Goal: Task Accomplishment & Management: Manage account settings

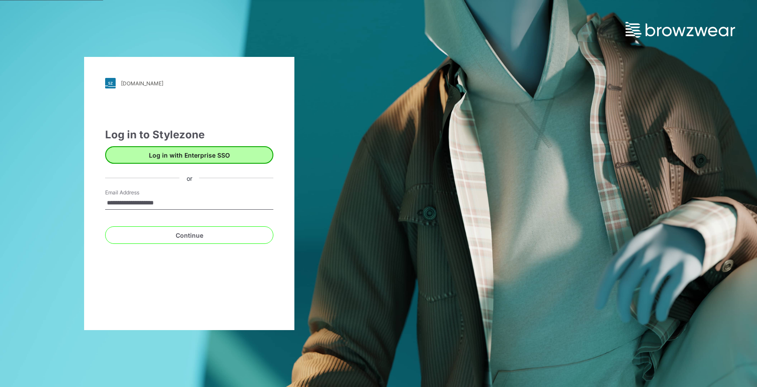
click at [222, 163] on div "**********" at bounding box center [189, 185] width 168 height 117
click at [221, 159] on button "Log in with Enterprise SSO" at bounding box center [189, 155] width 168 height 18
click at [176, 156] on button "Log in with Enterprise SSO" at bounding box center [189, 155] width 168 height 18
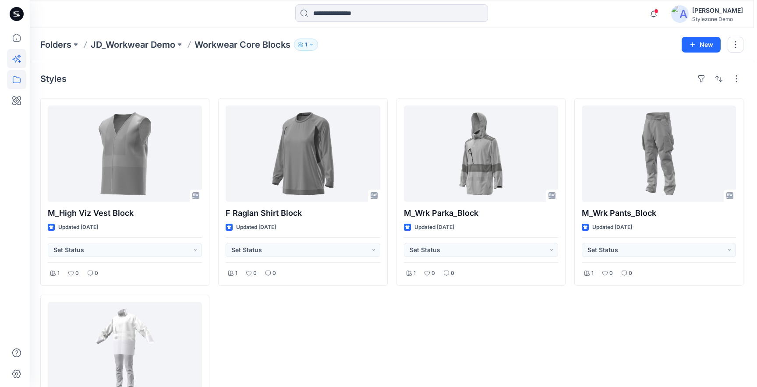
scroll to position [143, 0]
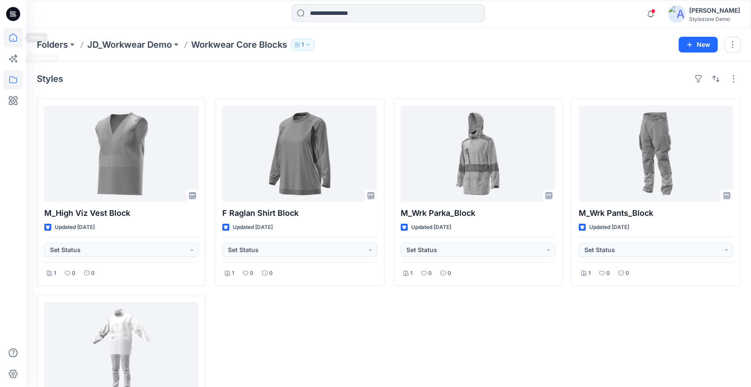
click at [16, 46] on icon at bounding box center [13, 37] width 19 height 19
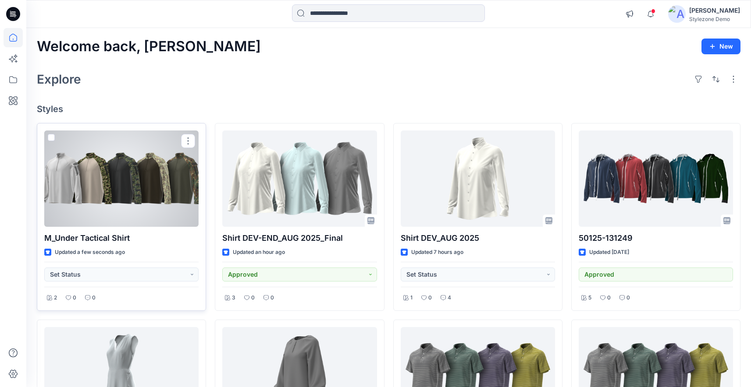
click at [148, 205] on div at bounding box center [121, 179] width 154 height 96
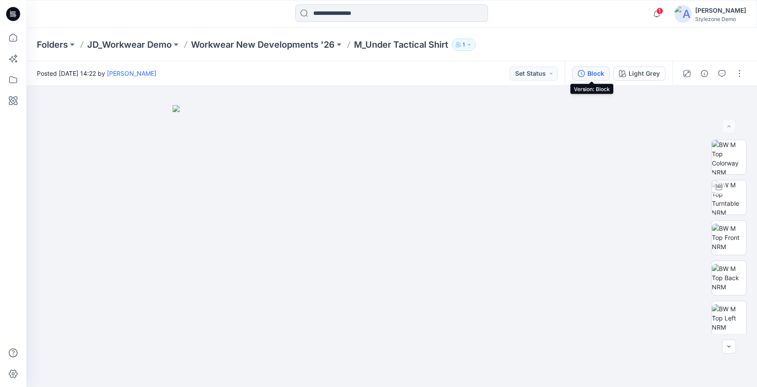
click at [593, 73] on div "Block" at bounding box center [596, 74] width 17 height 10
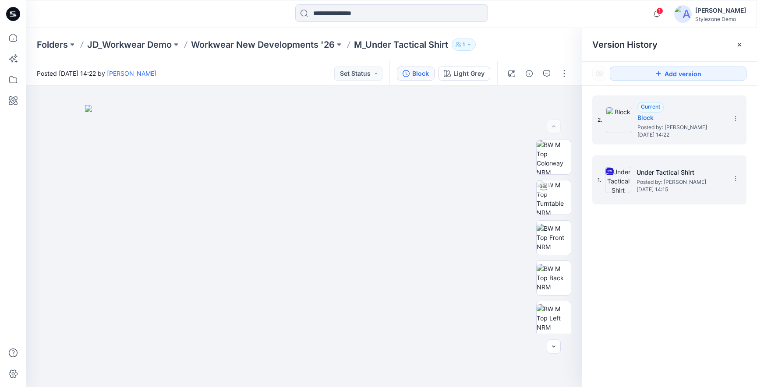
click at [646, 173] on h5 "Under Tactical Shirt" at bounding box center [681, 172] width 88 height 11
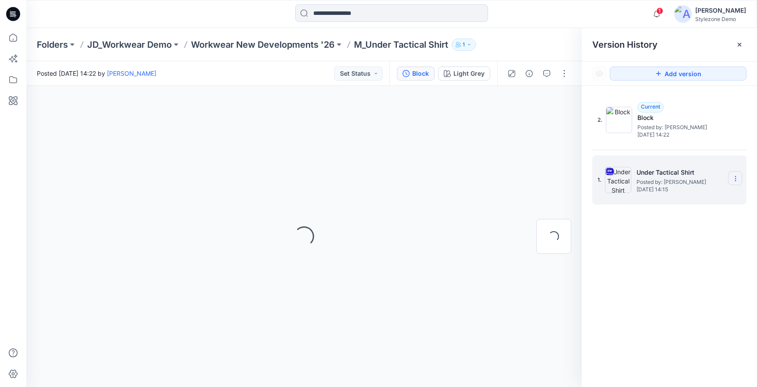
click at [733, 179] on icon at bounding box center [735, 178] width 7 height 7
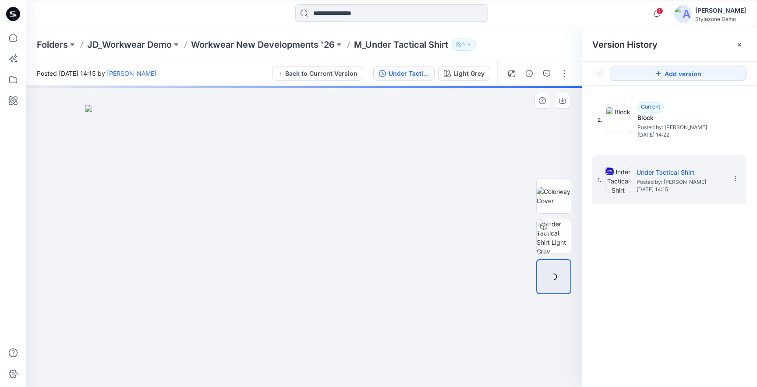
click at [478, 138] on img at bounding box center [304, 246] width 438 height 282
click at [496, 143] on img at bounding box center [304, 246] width 438 height 282
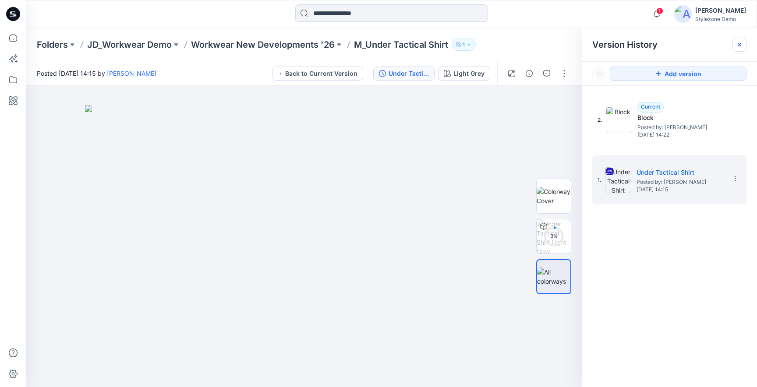
click at [742, 45] on icon at bounding box center [739, 44] width 7 height 7
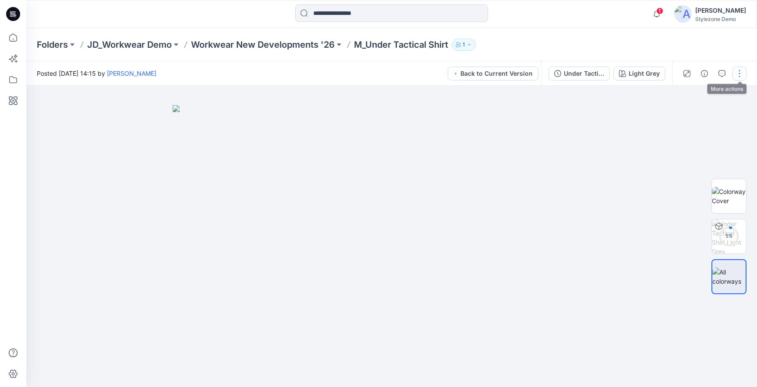
click at [737, 72] on button "button" at bounding box center [740, 74] width 14 height 14
click at [693, 123] on button "View" at bounding box center [703, 118] width 81 height 16
click at [664, 192] on div at bounding box center [391, 237] width 731 height 302
click at [738, 79] on button "button" at bounding box center [740, 74] width 14 height 14
click at [718, 72] on button "button" at bounding box center [722, 74] width 14 height 14
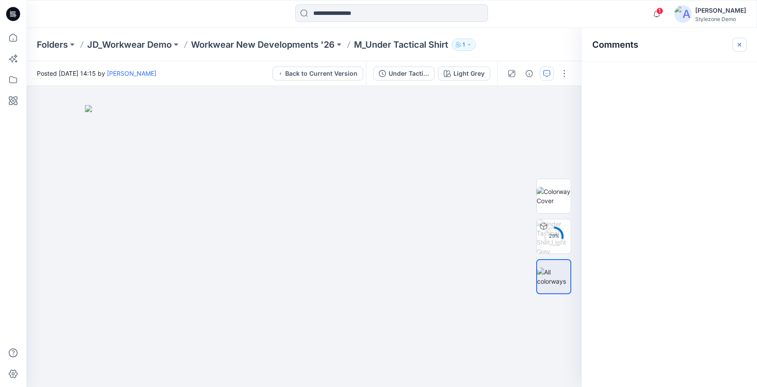
click at [737, 49] on button "button" at bounding box center [740, 45] width 14 height 14
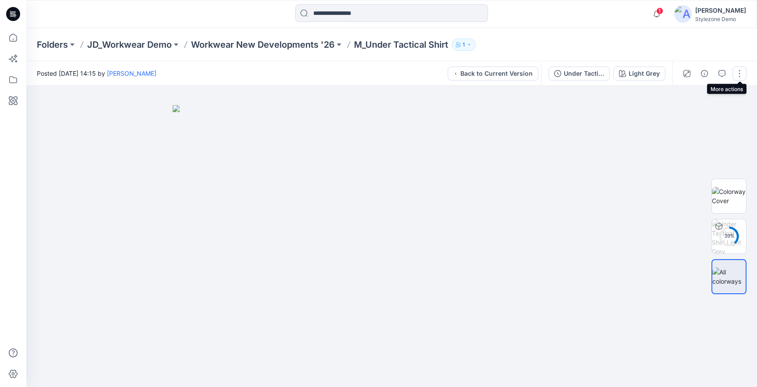
click at [739, 78] on button "button" at bounding box center [740, 74] width 14 height 14
click at [654, 157] on div at bounding box center [391, 237] width 731 height 302
click at [570, 76] on div "Under Tactical Shirt" at bounding box center [584, 74] width 40 height 10
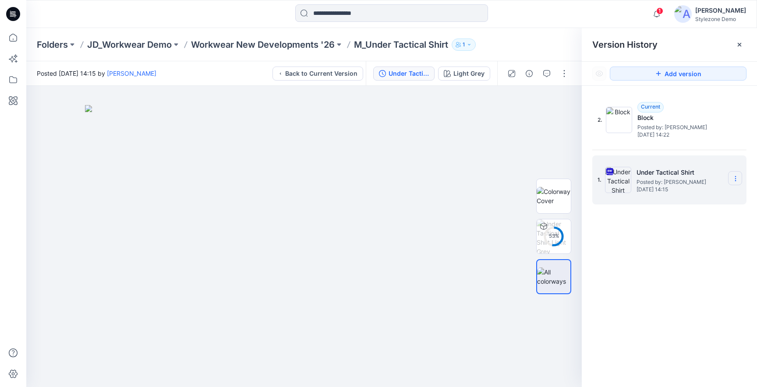
click at [736, 176] on icon at bounding box center [735, 178] width 7 height 7
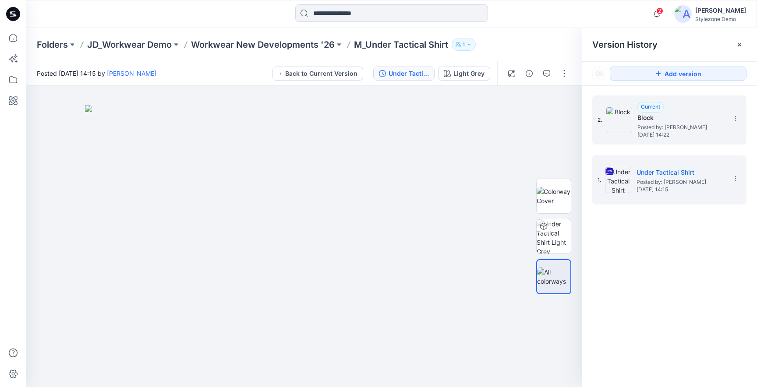
click at [641, 129] on span "Posted by: Jagdish Sethuraman" at bounding box center [682, 127] width 88 height 9
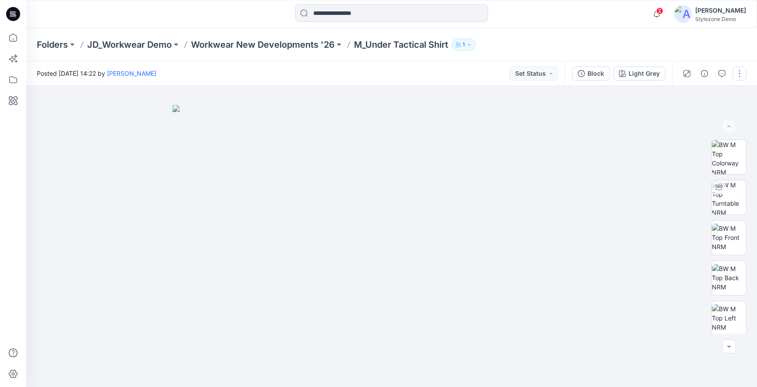
click at [742, 67] on button "button" at bounding box center [740, 74] width 14 height 14
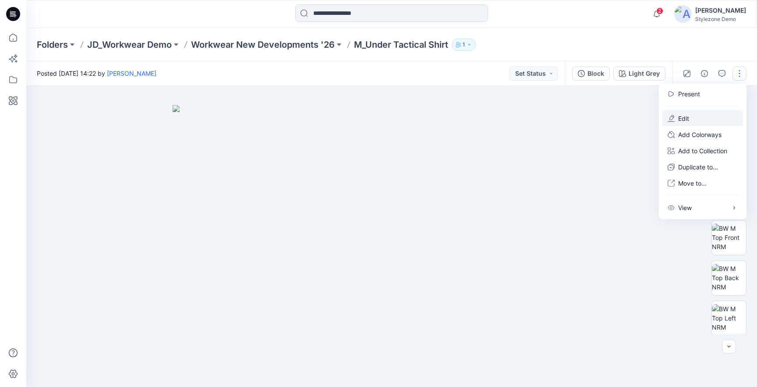
click at [691, 117] on button "Edit" at bounding box center [703, 118] width 81 height 16
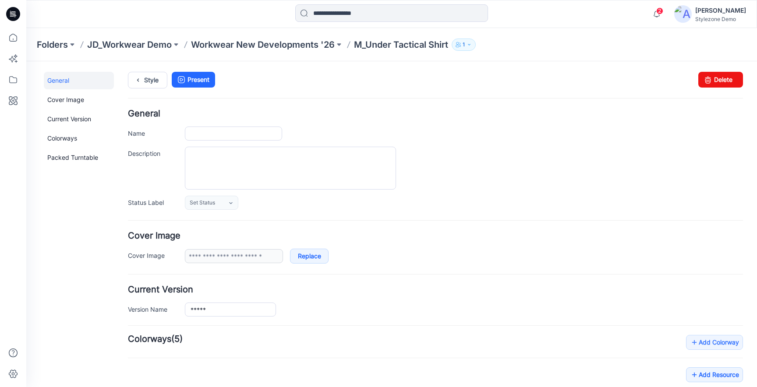
type input "**********"
click at [105, 115] on link "Current Version" at bounding box center [79, 119] width 70 height 18
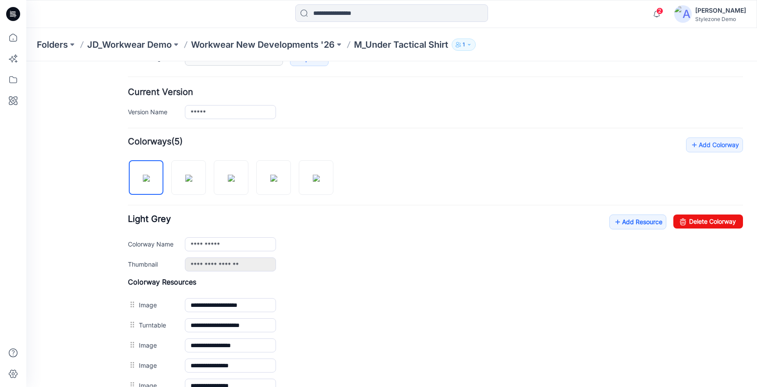
scroll to position [186, 0]
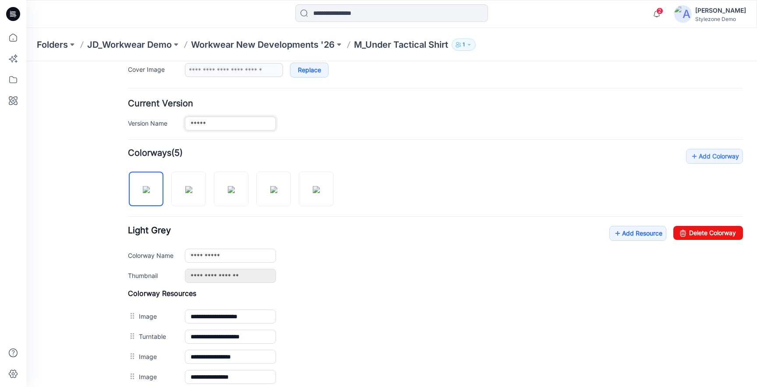
click at [245, 124] on input "*****" at bounding box center [230, 124] width 91 height 14
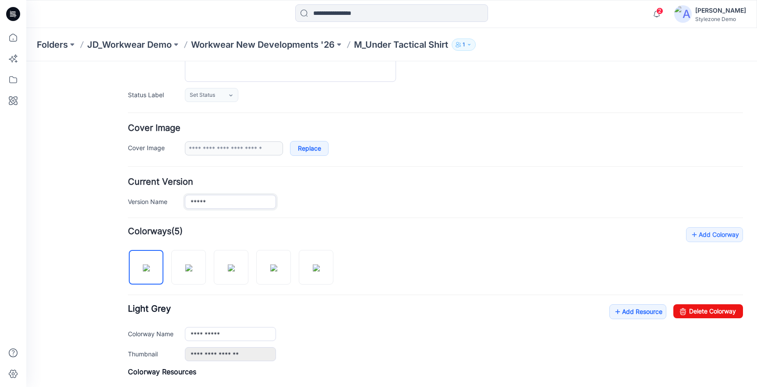
scroll to position [114, 0]
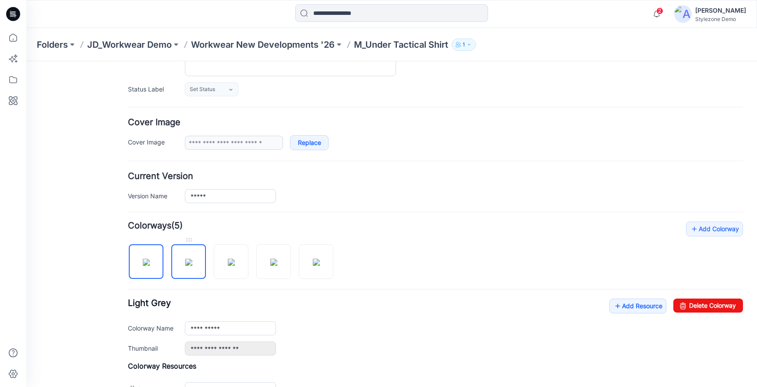
click at [190, 259] on img at bounding box center [188, 262] width 7 height 7
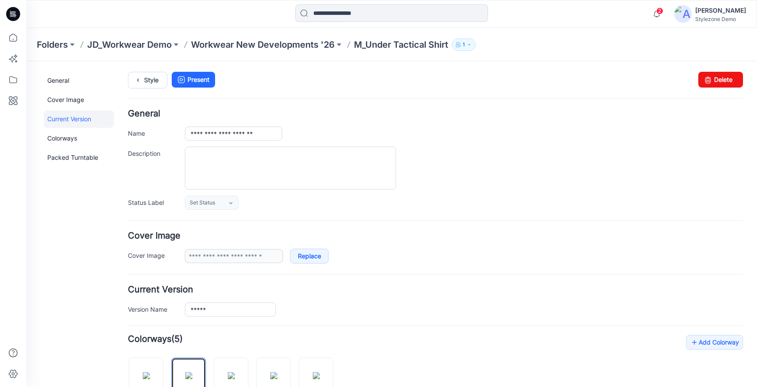
scroll to position [81, 0]
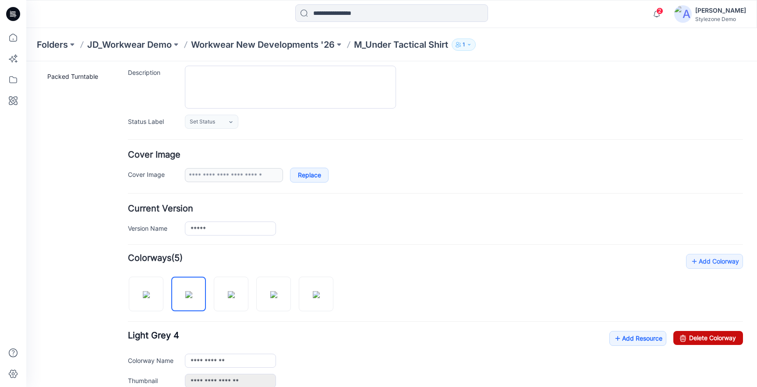
click at [700, 343] on link "Delete Colorway" at bounding box center [709, 338] width 70 height 14
click at [192, 298] on img at bounding box center [188, 294] width 7 height 7
click at [724, 341] on link "Delete Colorway" at bounding box center [709, 338] width 70 height 14
click at [192, 298] on img at bounding box center [188, 294] width 7 height 7
click at [703, 341] on link "Delete Colorway" at bounding box center [709, 338] width 70 height 14
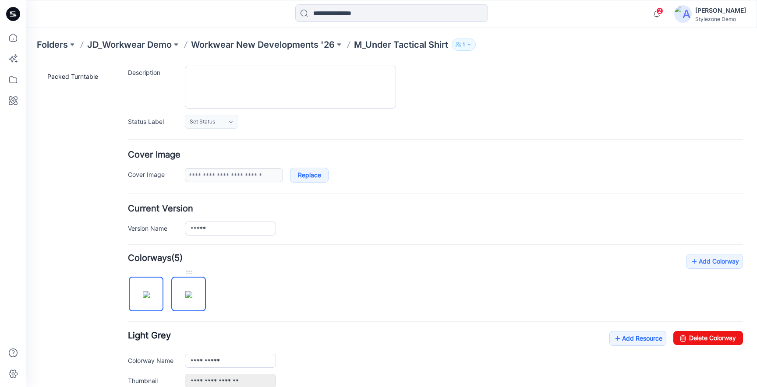
click at [192, 298] on img at bounding box center [188, 294] width 7 height 7
click at [706, 341] on link "Delete Colorway" at bounding box center [709, 338] width 70 height 14
type input "**********"
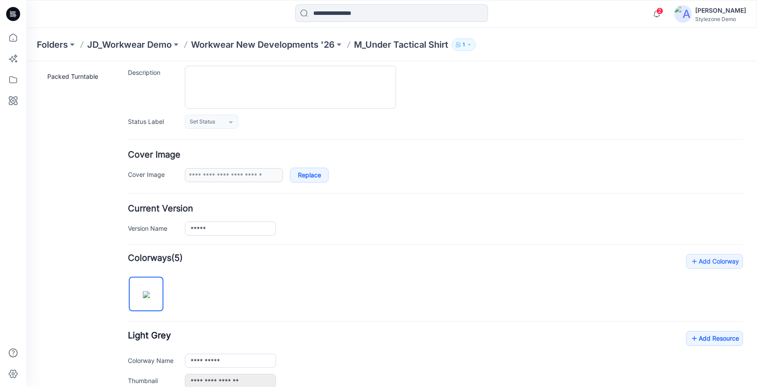
scroll to position [0, 0]
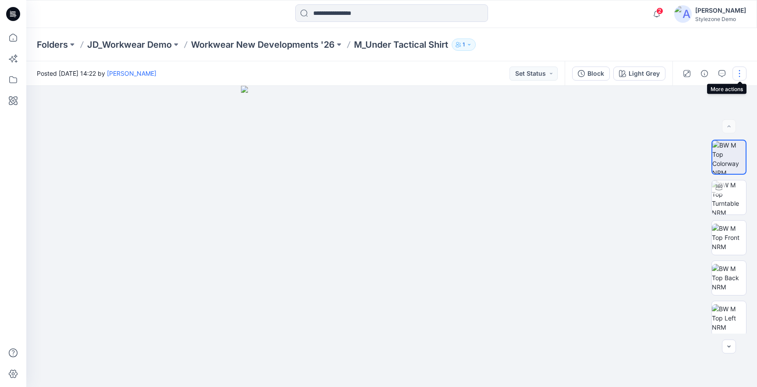
click at [737, 74] on button "button" at bounding box center [740, 74] width 14 height 14
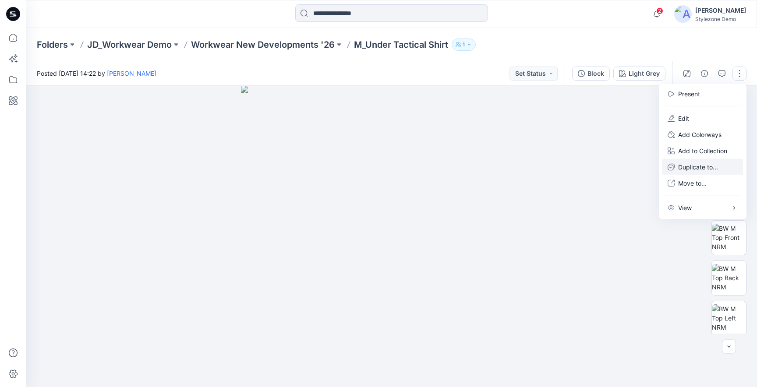
click at [684, 167] on p "Duplicate to..." at bounding box center [698, 167] width 40 height 9
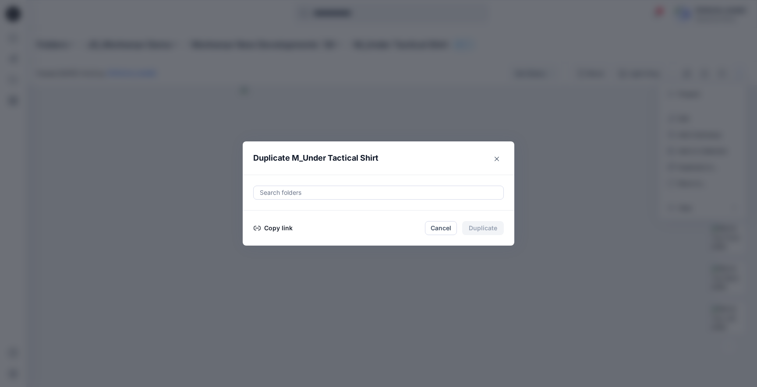
click at [326, 192] on div at bounding box center [378, 193] width 239 height 11
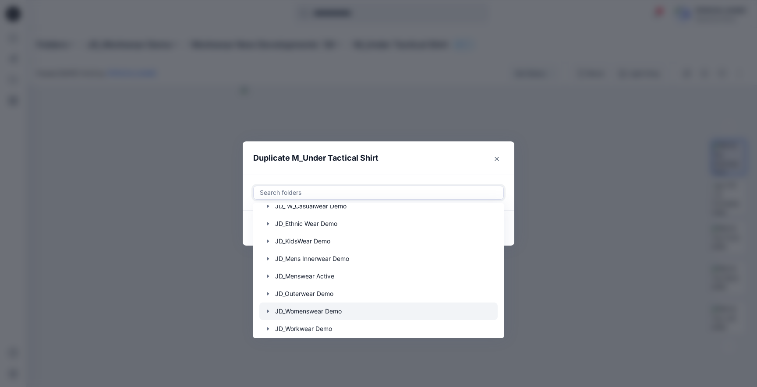
scroll to position [368, 0]
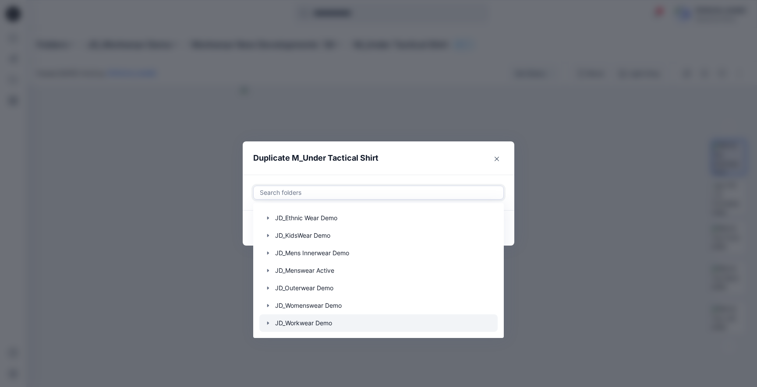
click at [266, 324] on icon "button" at bounding box center [268, 323] width 7 height 7
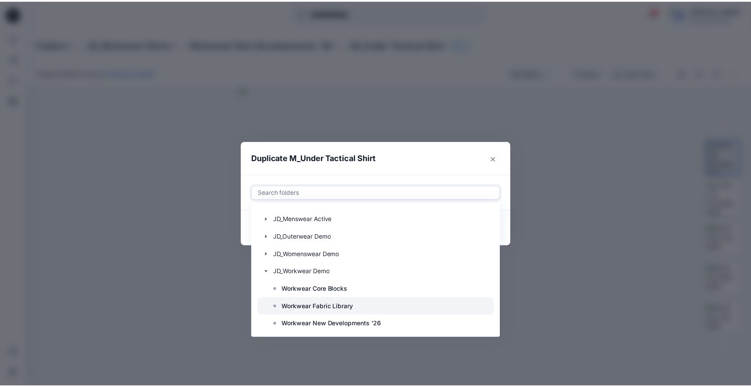
scroll to position [425, 0]
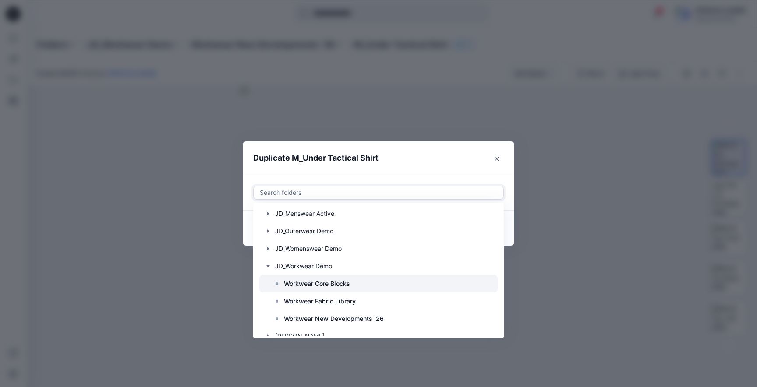
click at [300, 288] on p "Workwear Core Blocks" at bounding box center [317, 284] width 66 height 11
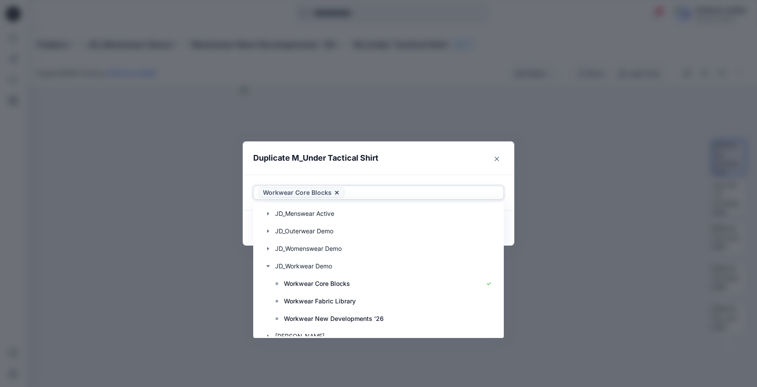
click at [419, 174] on header "Duplicate M_Under Tactical Shirt" at bounding box center [370, 158] width 254 height 33
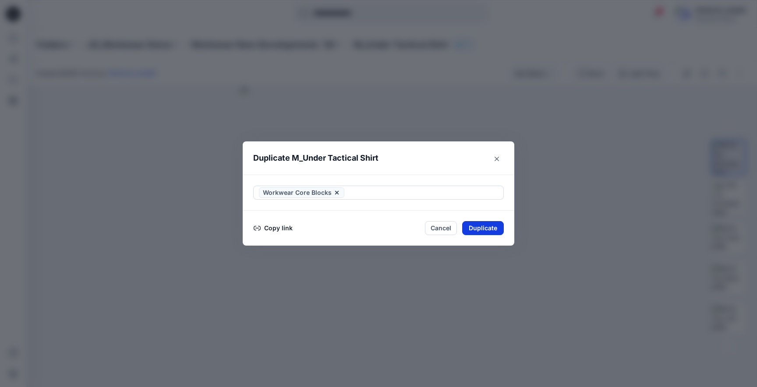
click at [495, 231] on button "Duplicate" at bounding box center [483, 228] width 42 height 14
click at [495, 228] on button "Close" at bounding box center [490, 228] width 28 height 14
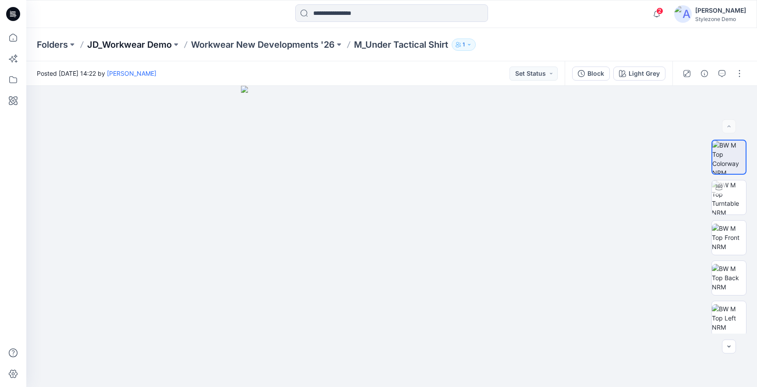
click at [146, 46] on p "JD_Workwear Demo" at bounding box center [129, 45] width 85 height 12
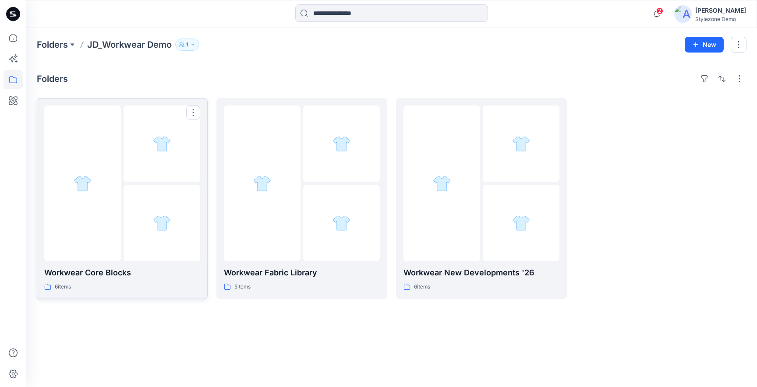
click at [108, 197] on div at bounding box center [82, 184] width 77 height 156
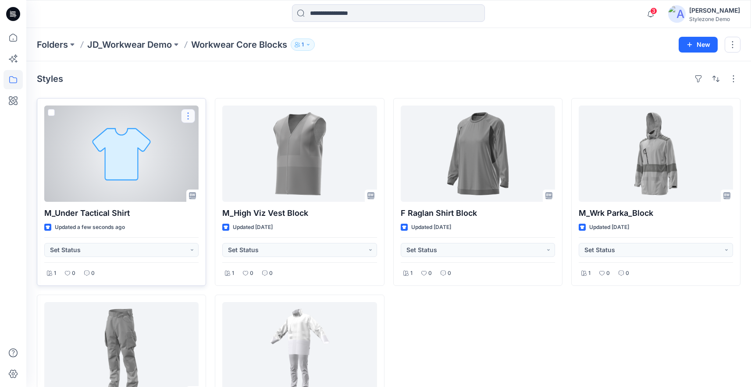
click at [191, 117] on button "button" at bounding box center [188, 116] width 14 height 14
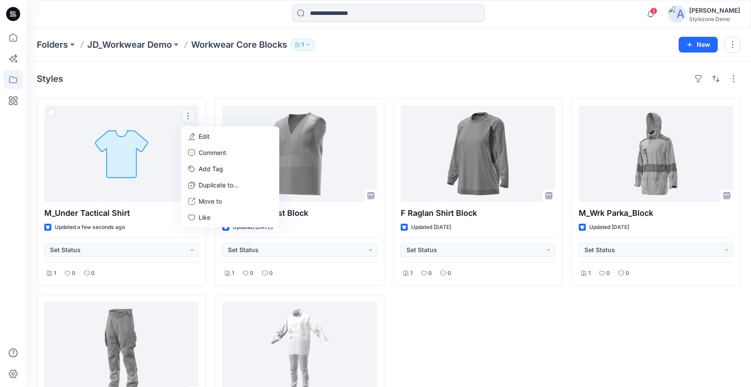
click at [215, 87] on div "Styles M_Under Tactical Shirt Updated a few seconds ago Set Status 1 0 0 Edit C…" at bounding box center [388, 277] width 724 height 432
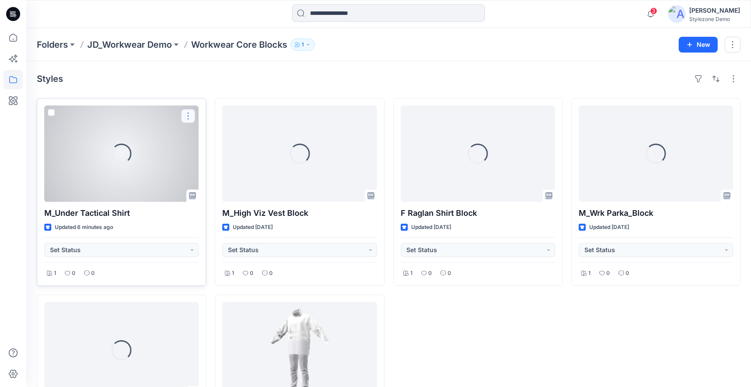
click at [187, 117] on button "button" at bounding box center [188, 116] width 14 height 14
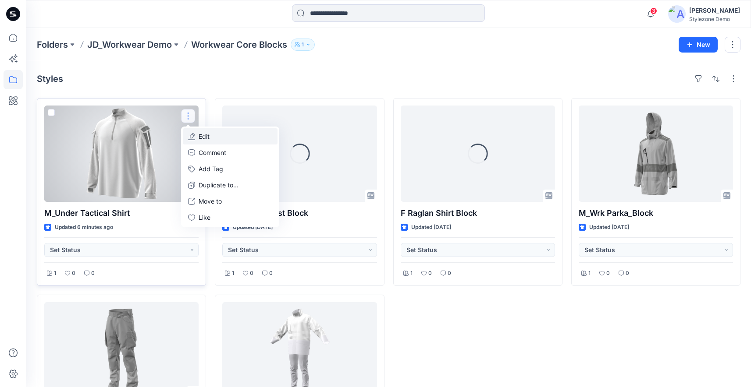
click at [204, 136] on p "Edit" at bounding box center [204, 136] width 11 height 9
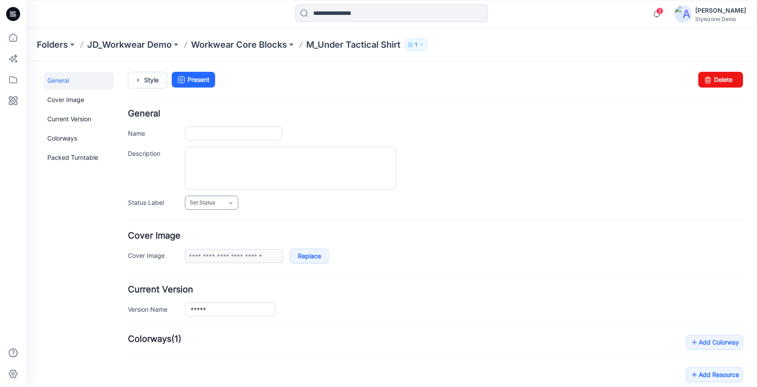
type input "**********"
click at [258, 134] on input "**********" at bounding box center [233, 134] width 97 height 14
type input "**********"
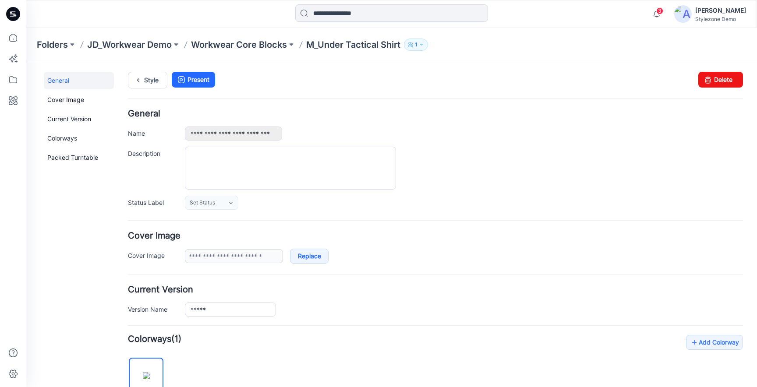
click at [487, 137] on div "**********" at bounding box center [464, 134] width 558 height 14
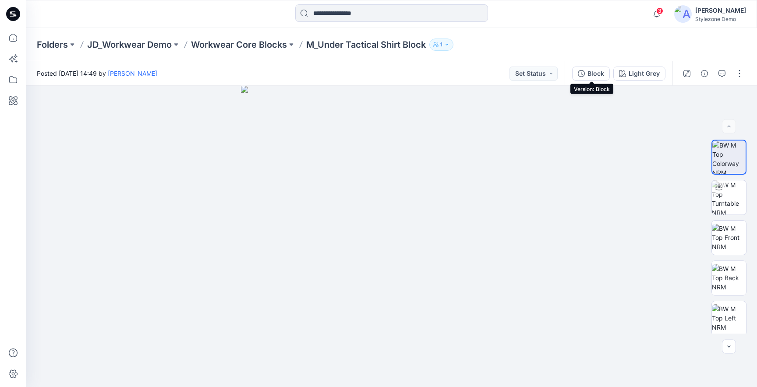
click at [585, 77] on button "Block" at bounding box center [591, 74] width 38 height 14
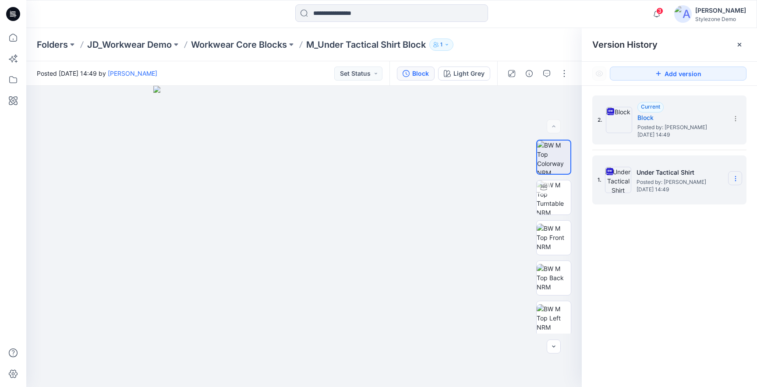
click at [736, 184] on section at bounding box center [735, 178] width 14 height 14
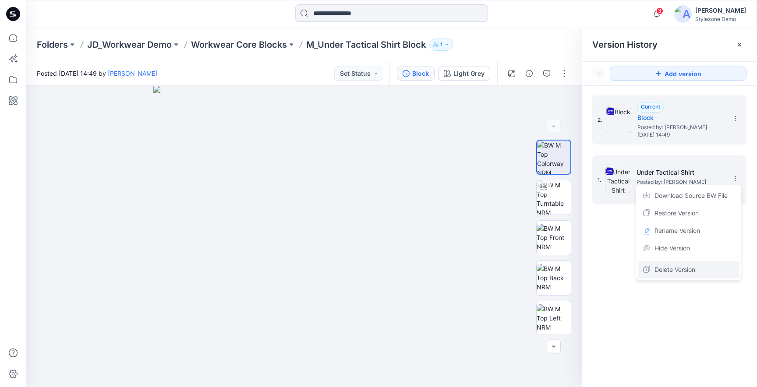
click at [701, 271] on div "Delete Version" at bounding box center [689, 270] width 102 height 18
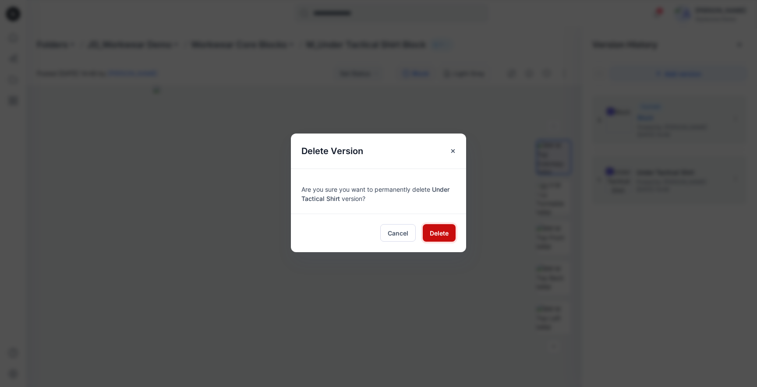
click at [447, 236] on span "Delete" at bounding box center [439, 233] width 19 height 9
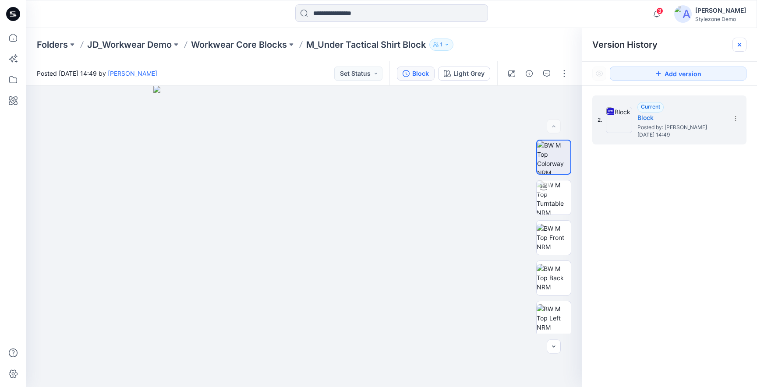
click at [735, 41] on div at bounding box center [740, 45] width 14 height 14
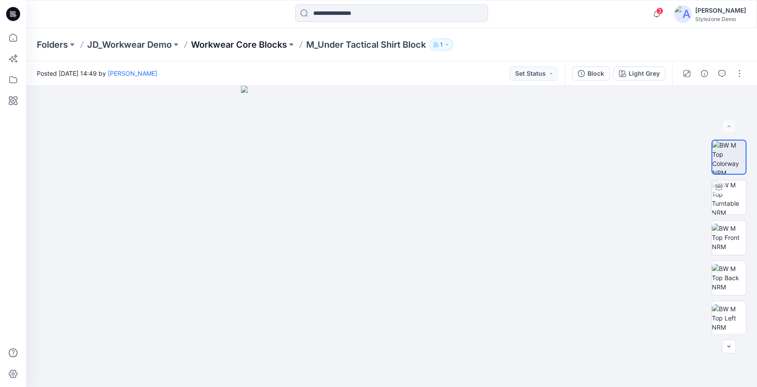
click at [238, 42] on p "Workwear Core Blocks" at bounding box center [239, 45] width 96 height 12
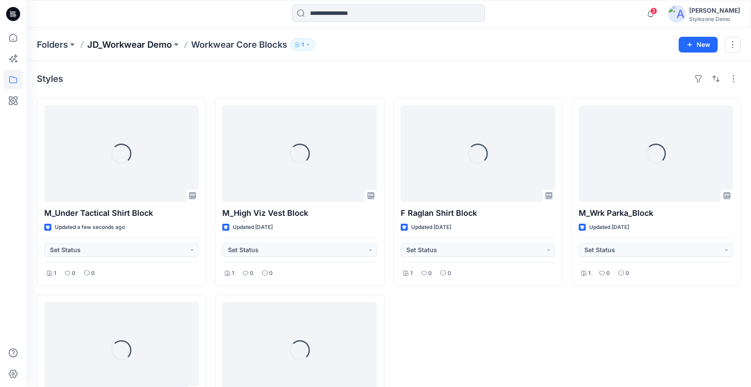
click at [142, 48] on p "JD_Workwear Demo" at bounding box center [129, 45] width 85 height 12
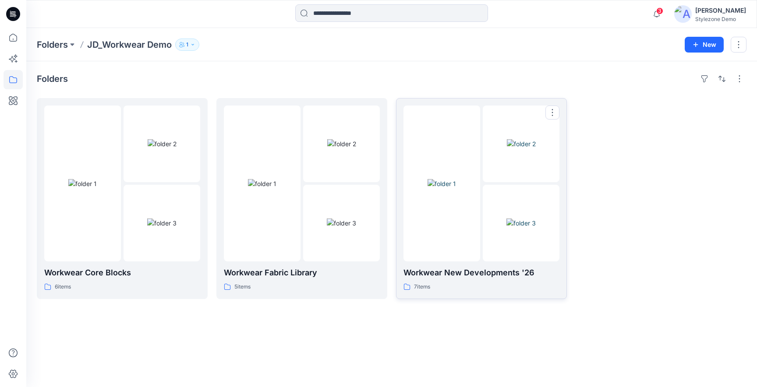
click at [472, 192] on div at bounding box center [442, 184] width 77 height 156
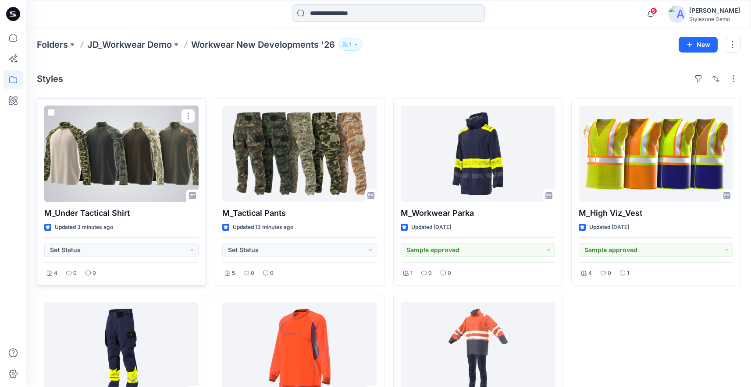
click at [142, 161] on div at bounding box center [121, 154] width 154 height 96
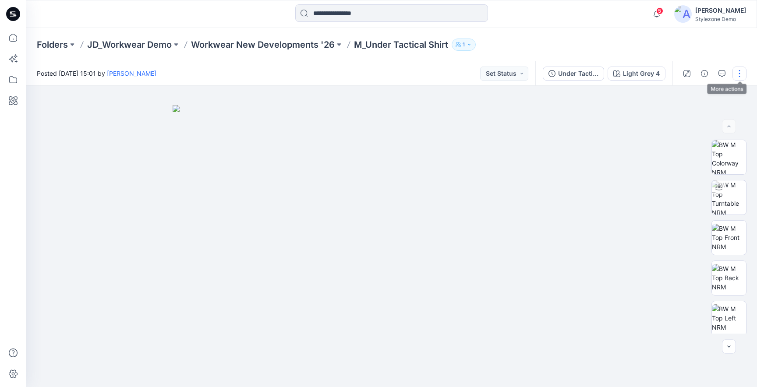
click at [735, 73] on button "button" at bounding box center [740, 74] width 14 height 14
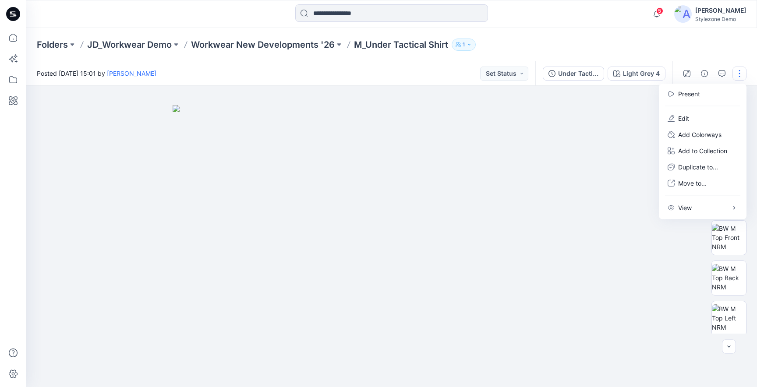
click at [636, 127] on div at bounding box center [391, 237] width 731 height 302
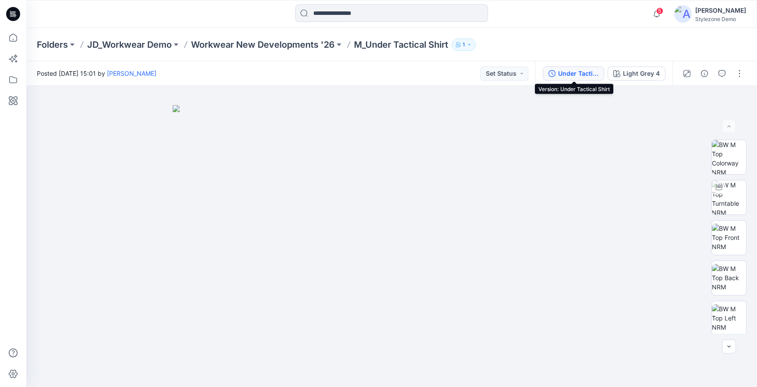
click at [564, 75] on div "Under Tactical Shirt" at bounding box center [578, 74] width 40 height 10
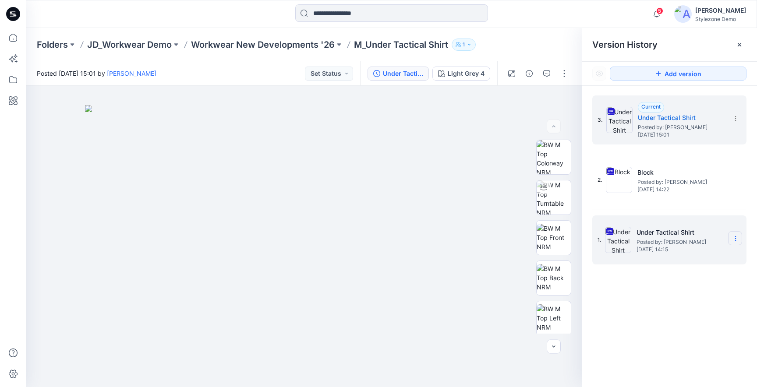
click at [730, 238] on section at bounding box center [735, 238] width 14 height 14
click at [683, 330] on span "Delete Version" at bounding box center [675, 330] width 41 height 11
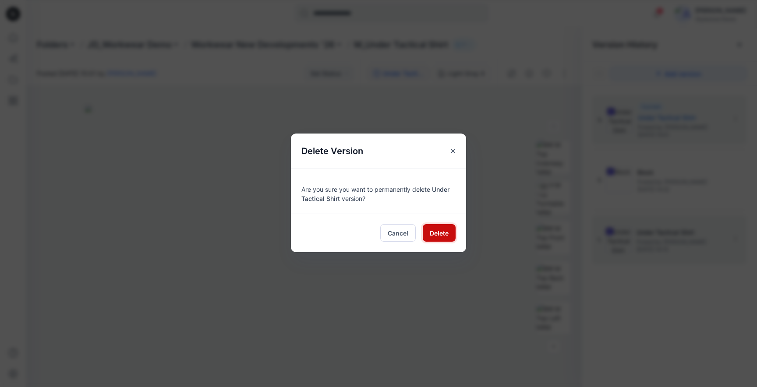
click at [426, 234] on button "Delete" at bounding box center [439, 233] width 33 height 18
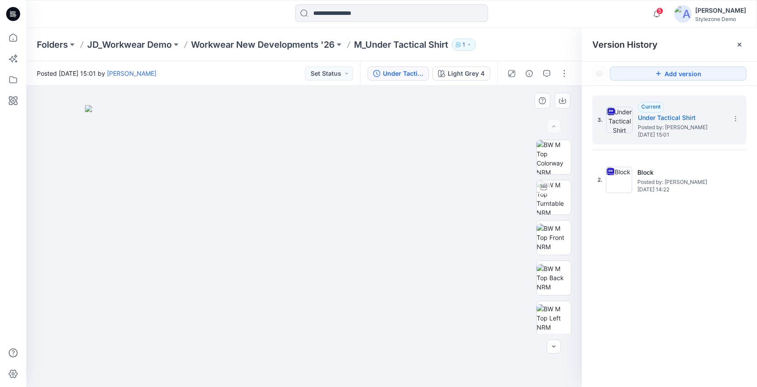
click at [373, 131] on img at bounding box center [304, 246] width 438 height 282
click at [258, 48] on p "Workwear New Developments '26" at bounding box center [263, 45] width 144 height 12
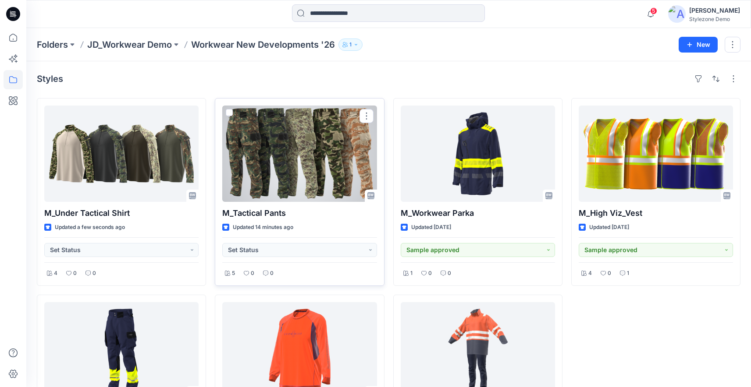
click at [345, 144] on div at bounding box center [299, 154] width 154 height 96
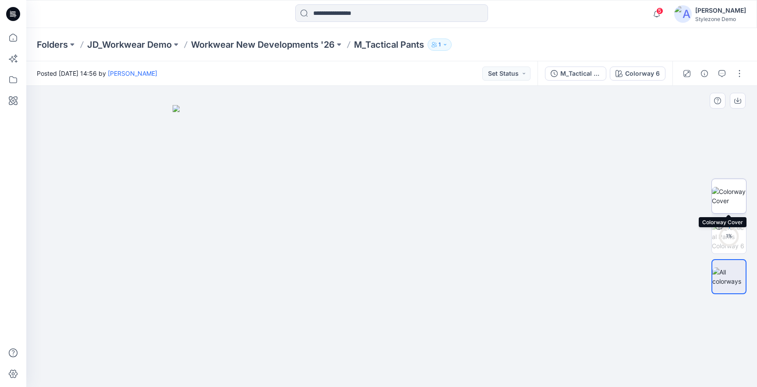
click at [738, 194] on img at bounding box center [729, 196] width 34 height 18
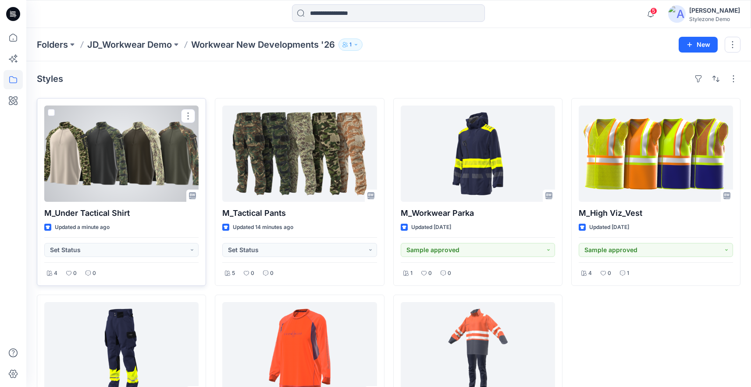
click at [139, 149] on div at bounding box center [121, 154] width 154 height 96
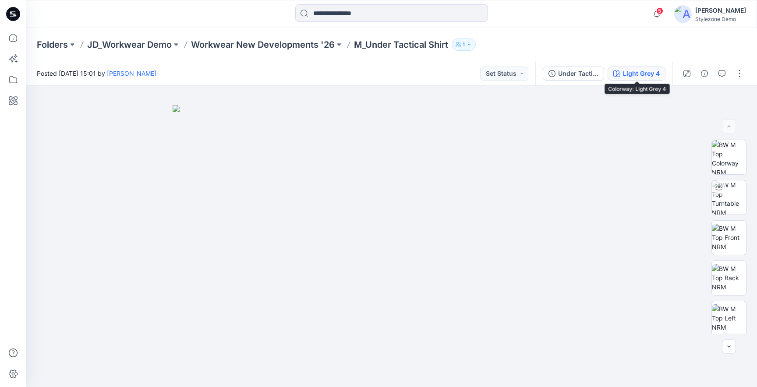
click at [626, 75] on div "Light Grey 4" at bounding box center [641, 74] width 37 height 10
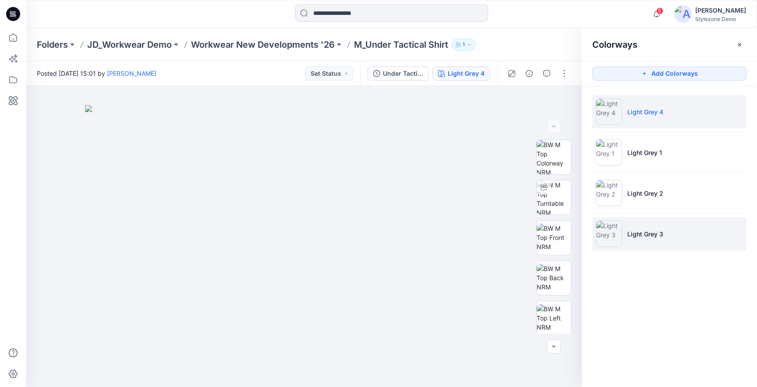
click at [647, 236] on p "Light Grey 3" at bounding box center [646, 234] width 36 height 9
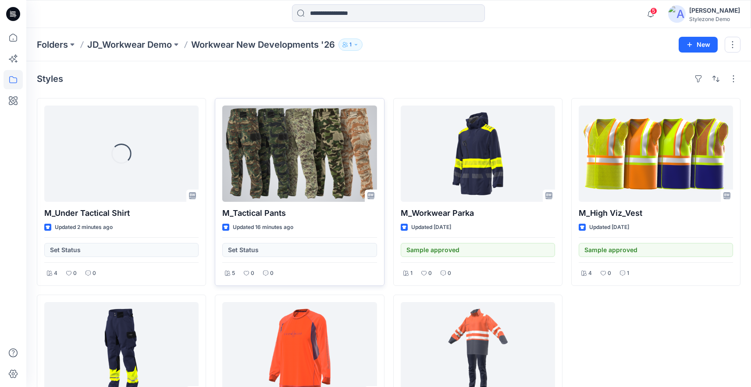
click at [318, 151] on div at bounding box center [299, 154] width 154 height 96
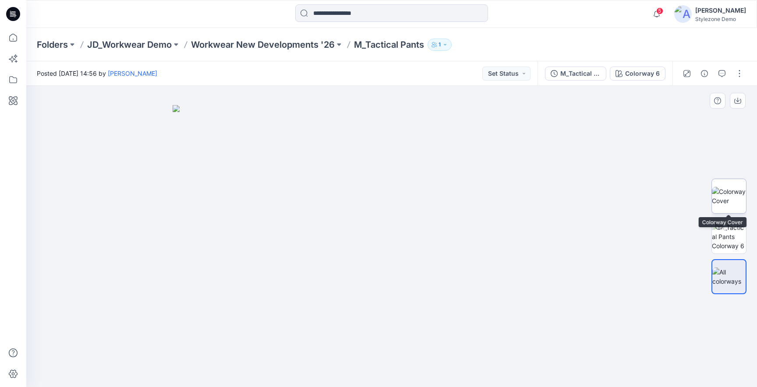
click at [738, 195] on img at bounding box center [729, 196] width 34 height 18
